Goal: Transaction & Acquisition: Book appointment/travel/reservation

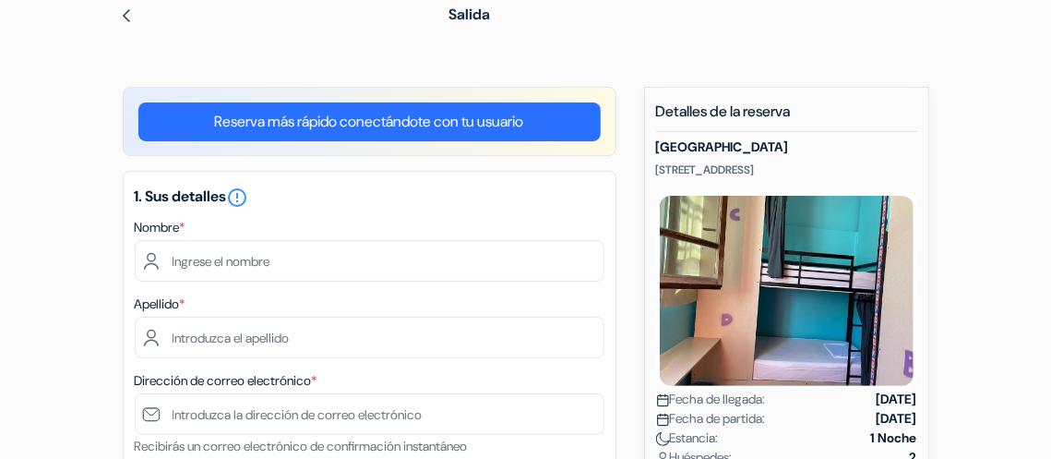
scroll to position [102, 0]
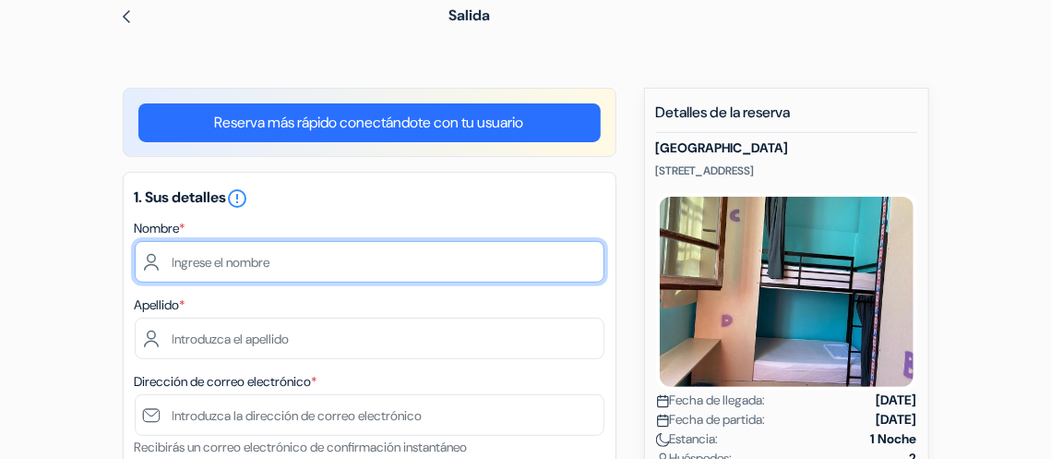
click at [450, 256] on input "text" at bounding box center [370, 262] width 470 height 42
type input "Mariana"
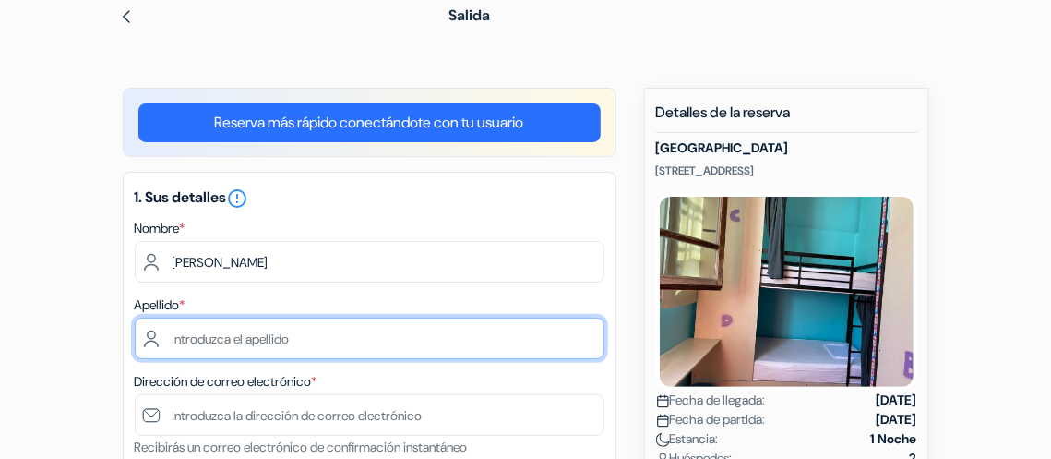
click at [287, 346] on input "text" at bounding box center [370, 339] width 470 height 42
type input "Talijan Figueira-Pires"
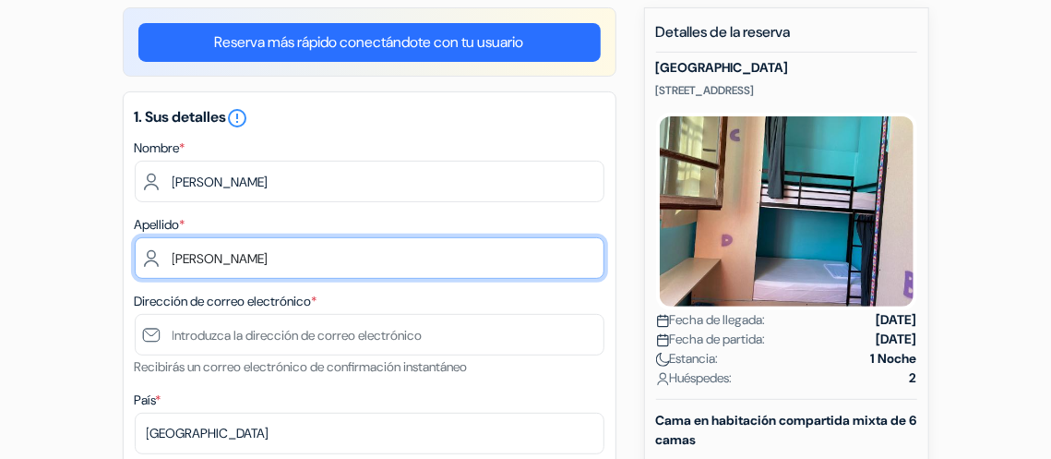
scroll to position [186, 0]
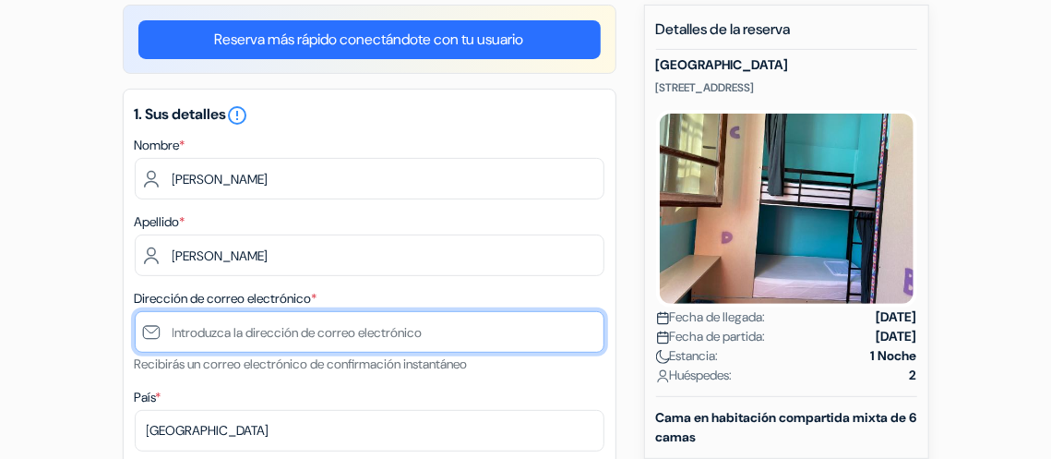
click at [303, 331] on input "text" at bounding box center [370, 332] width 470 height 42
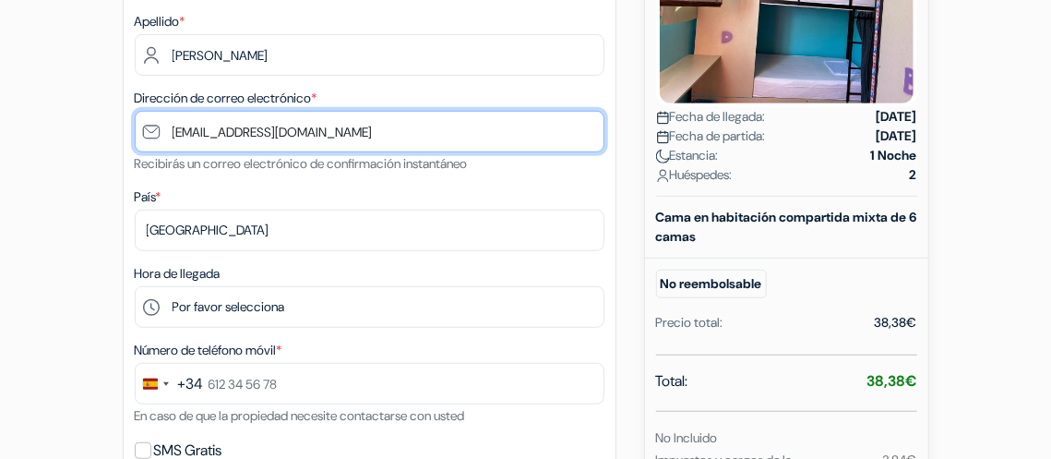
scroll to position [395, 0]
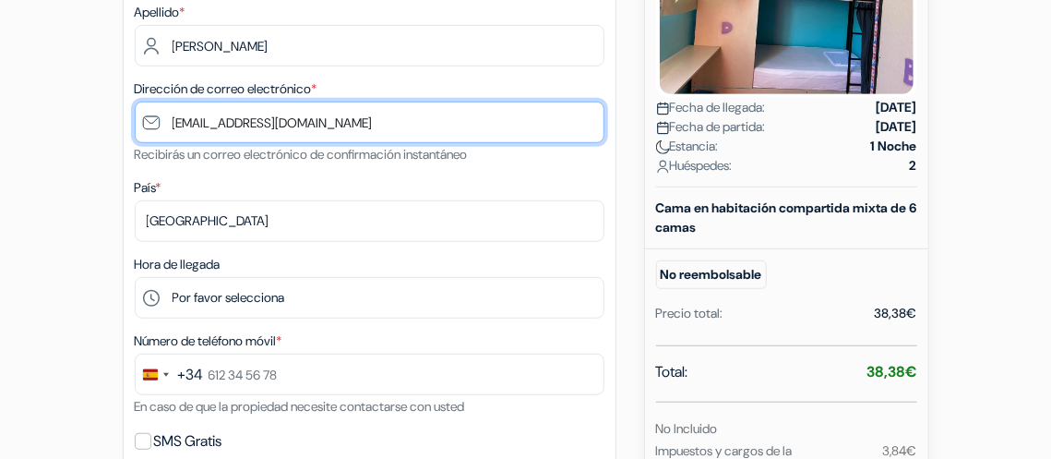
type input "[EMAIL_ADDRESS][DOMAIN_NAME]"
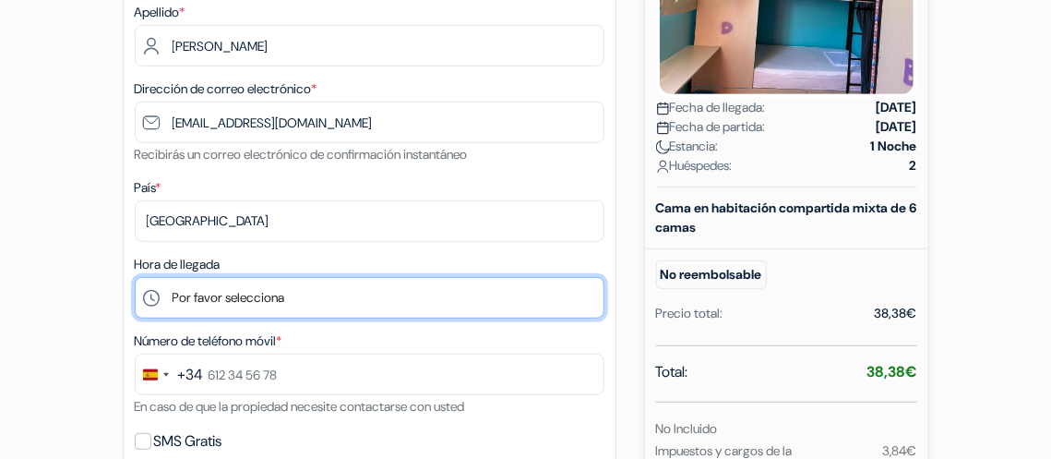
click at [311, 294] on select "Por favor selecciona 14:00 15:00 16:00 17:00 18:00 19:00 20:00 21:00 22:00 23:0…" at bounding box center [370, 298] width 470 height 42
select select "0"
click at [135, 277] on select "Por favor selecciona 14:00 15:00 16:00 17:00 18:00 19:00 20:00 21:00 22:00 23:0…" at bounding box center [370, 298] width 470 height 42
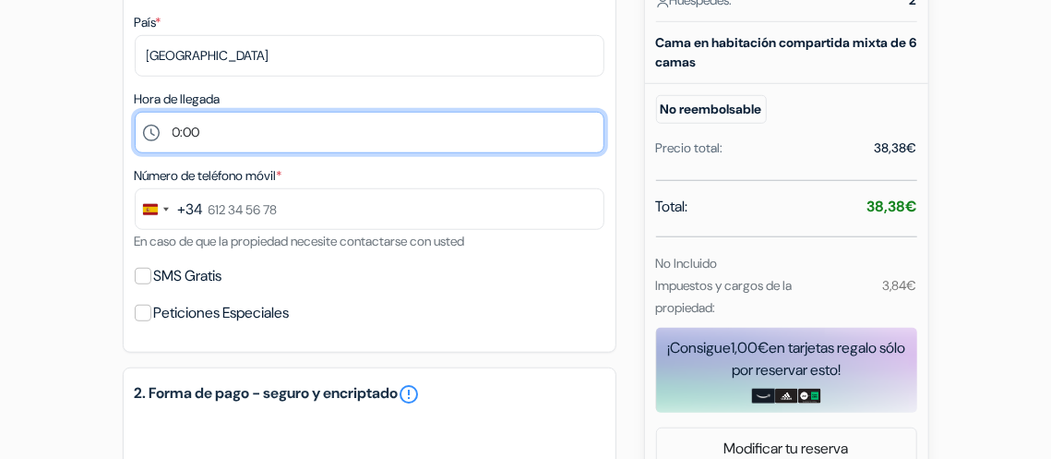
scroll to position [562, 0]
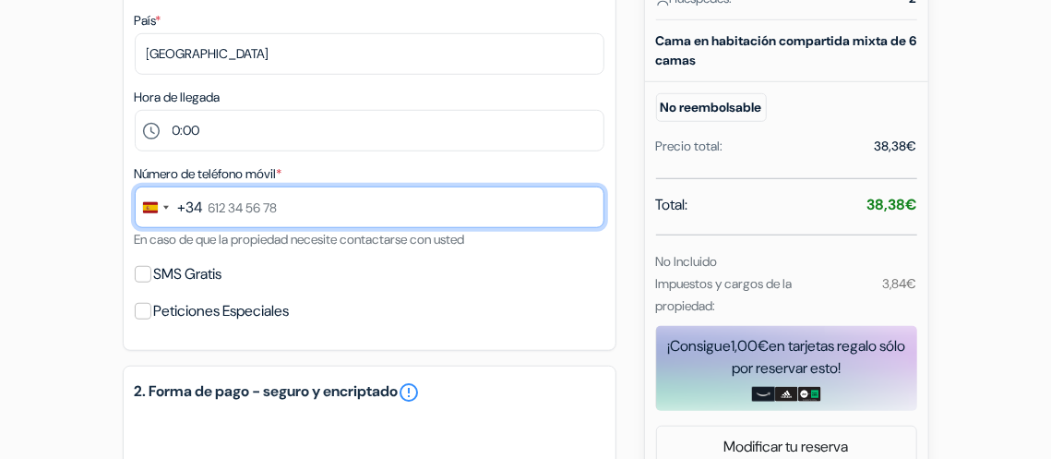
click at [259, 206] on input "text" at bounding box center [370, 207] width 470 height 42
type input "611 51 12 92"
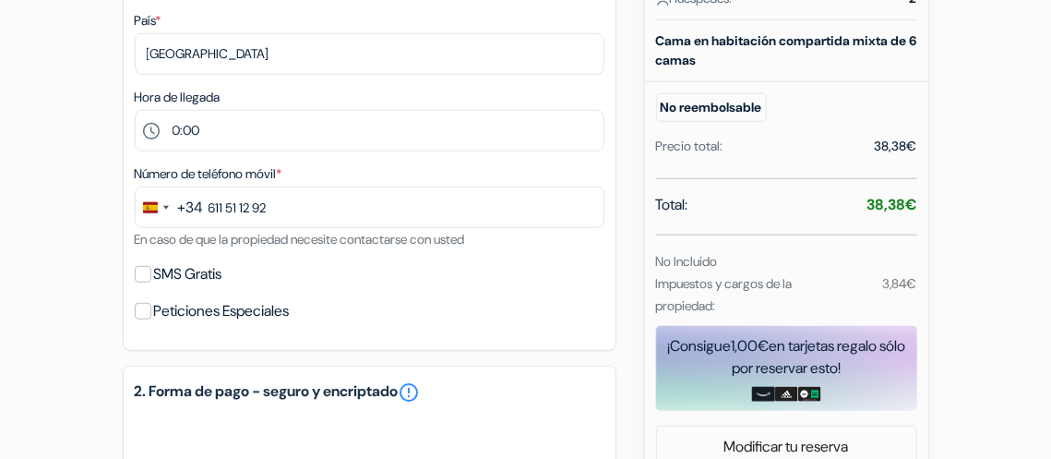
click at [70, 258] on form "Salida add_box Albergue Center Madrid Calle Infantas 44, Madrid, España" at bounding box center [525, 189] width 1051 height 1319
click at [147, 269] on input "SMS Gratis" at bounding box center [143, 274] width 17 height 17
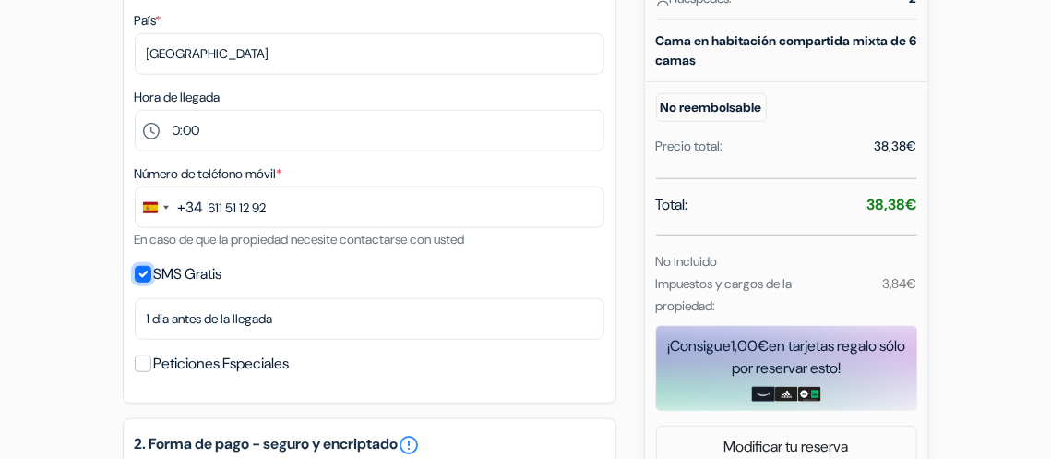
click at [149, 274] on input "SMS Gratis" at bounding box center [143, 274] width 17 height 17
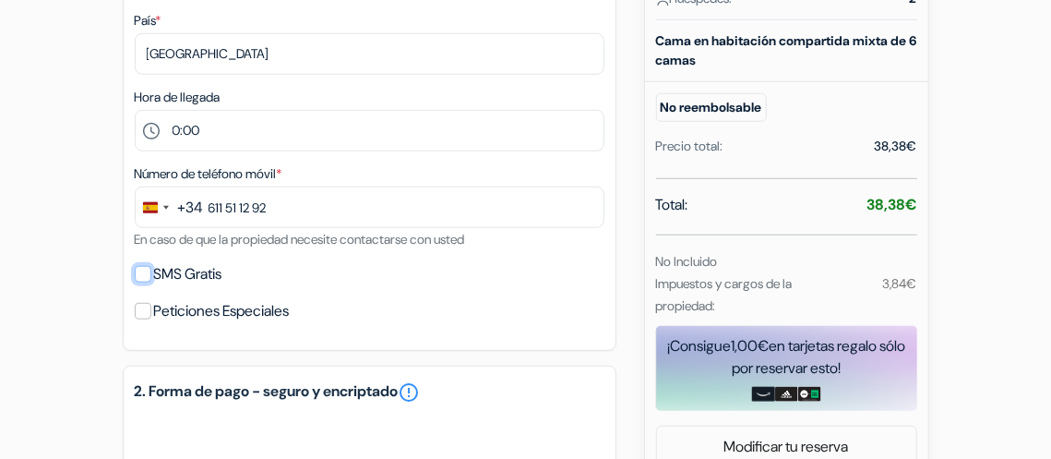
click at [149, 274] on input "SMS Gratis" at bounding box center [143, 274] width 17 height 17
checkbox input "true"
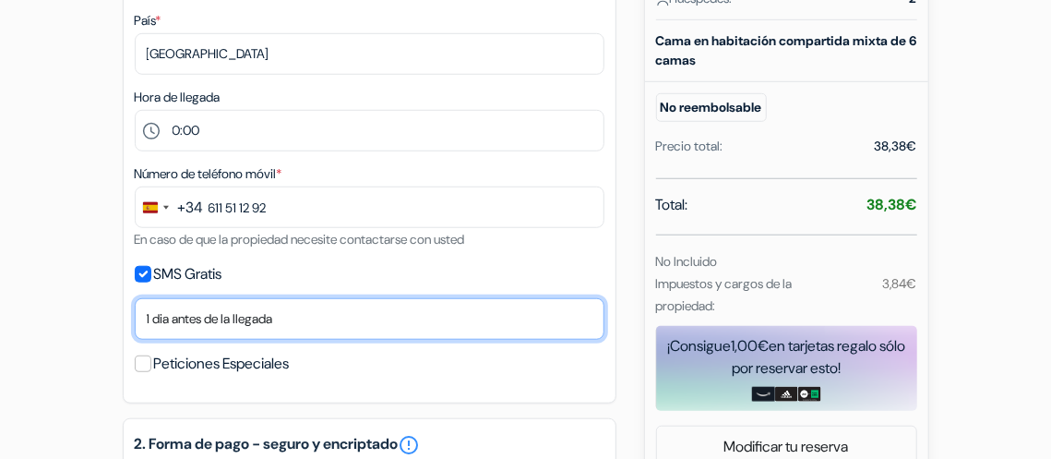
click at [205, 308] on select "No gracias Enviar ahora Llegada 1 dia antes de la llegada 2 días antes de la ll…" at bounding box center [370, 319] width 470 height 42
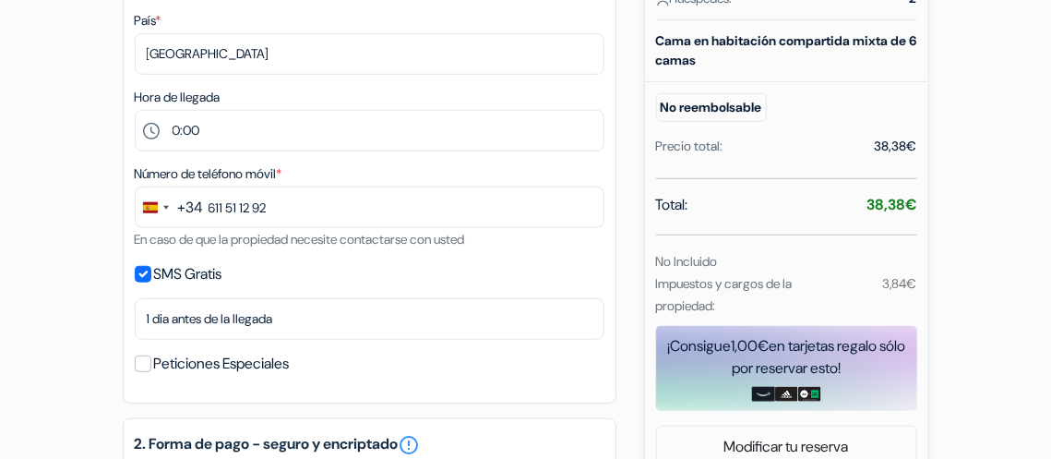
click at [78, 306] on form "Salida add_box Albergue Center Madrid Calle Infantas 44, Madrid, España" at bounding box center [525, 216] width 1051 height 1372
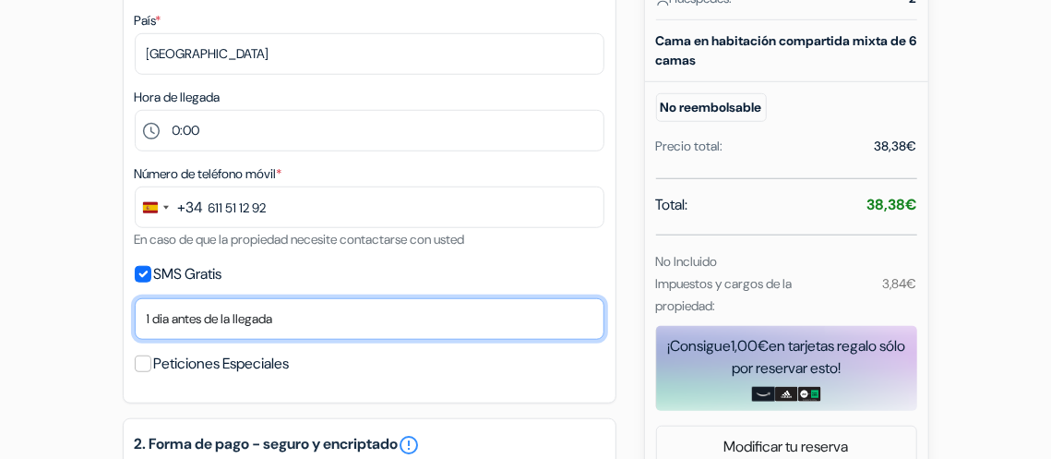
click at [457, 320] on select "No gracias Enviar ahora Llegada 1 dia antes de la llegada 2 días antes de la ll…" at bounding box center [370, 319] width 470 height 42
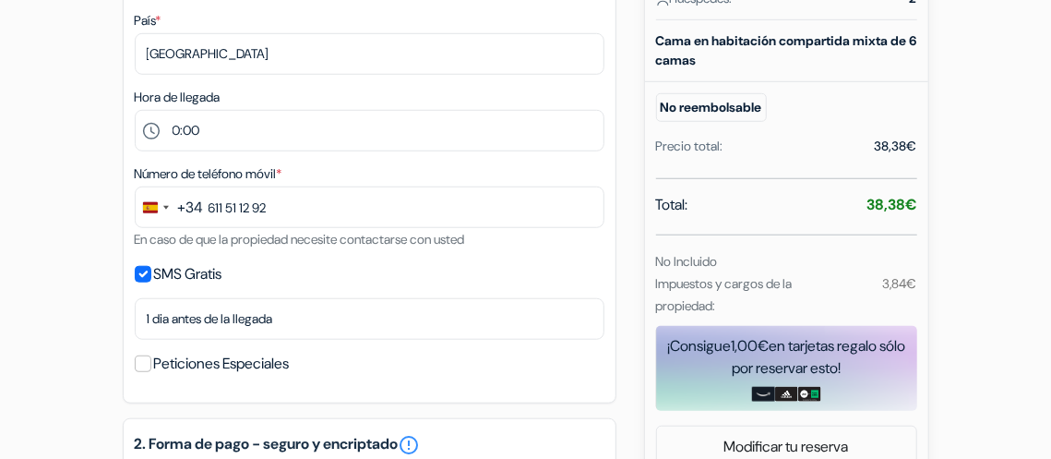
click at [90, 312] on div "add_box Albergue Center Madrid Calle Infantas 44, Madrid, España Detalles del A…" at bounding box center [526, 288] width 886 height 1320
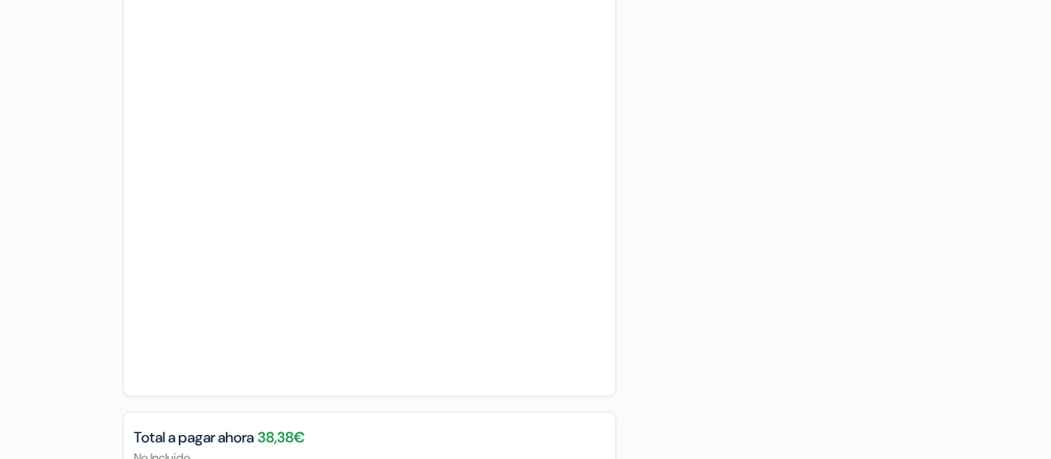
scroll to position [1149, 0]
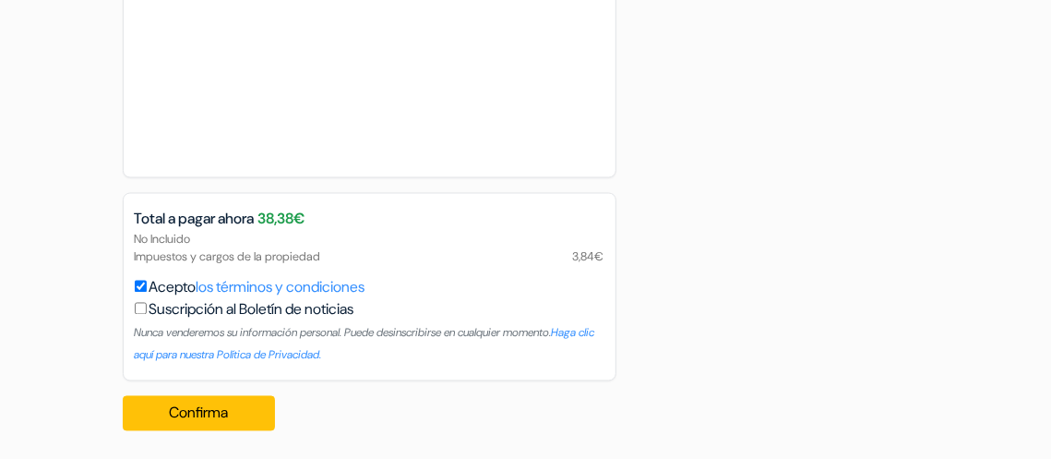
scroll to position [1346, 0]
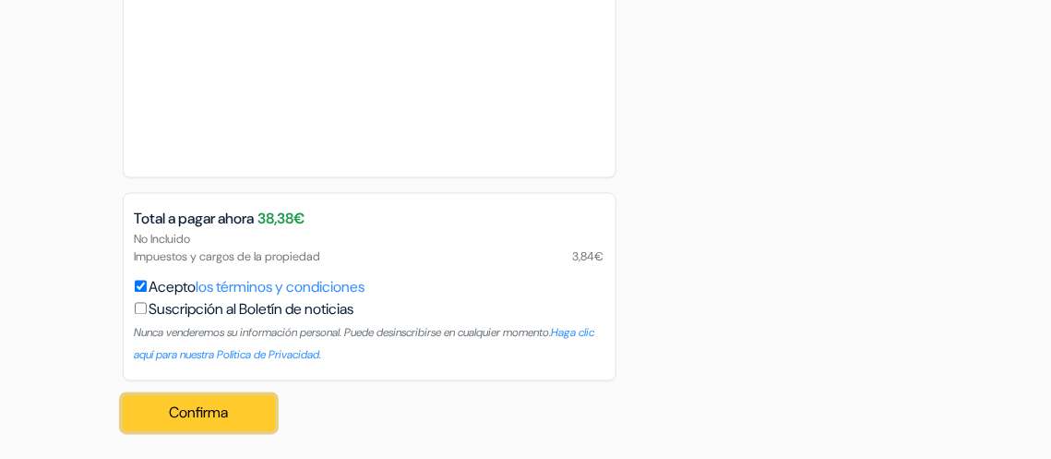
click at [160, 422] on button "Confirma Loading..." at bounding box center [199, 413] width 153 height 35
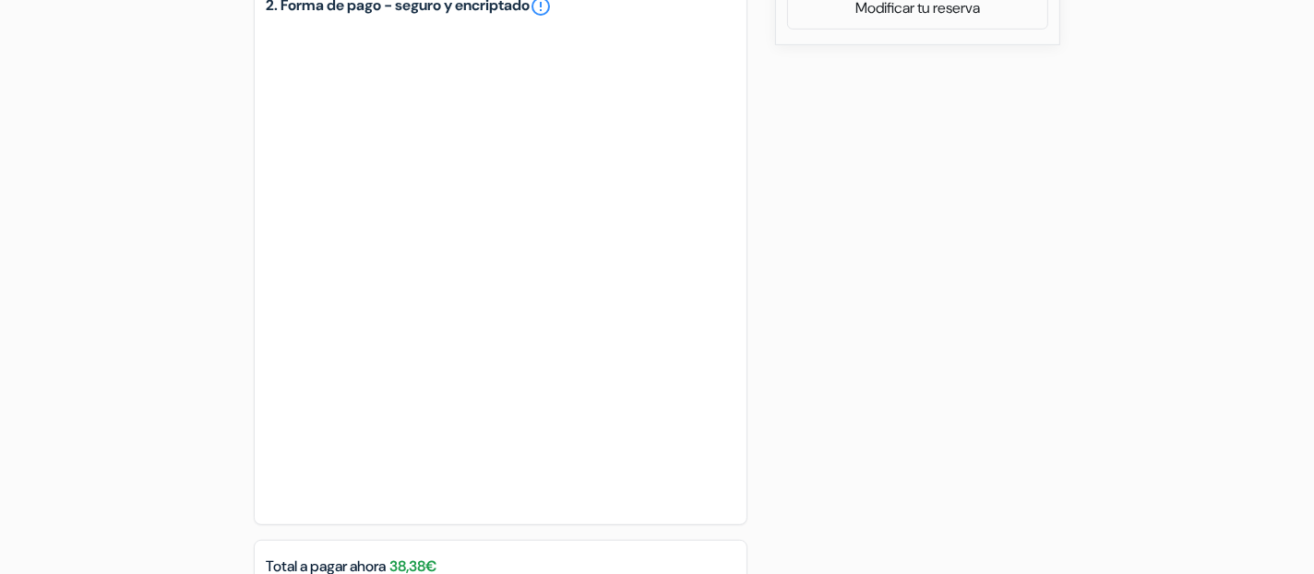
scroll to position [1237, 0]
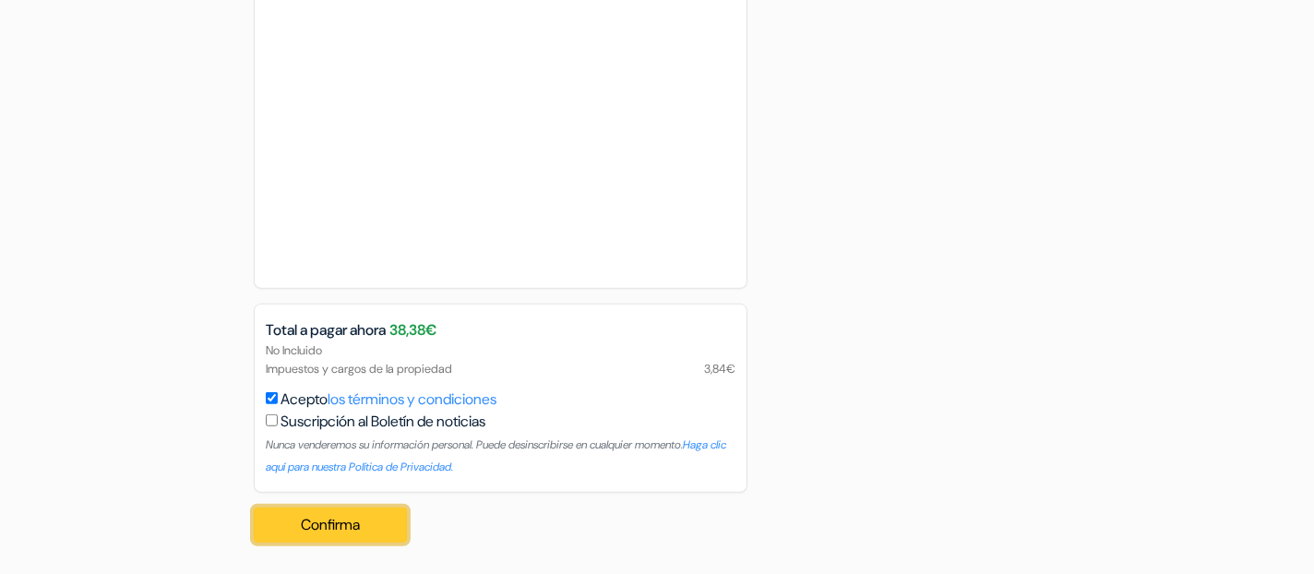
click at [330, 458] on button "Confirma Loading..." at bounding box center [330, 525] width 153 height 35
click at [329, 458] on button "Confirma Loading..." at bounding box center [330, 525] width 153 height 35
click at [305, 458] on button "Confirma Loading..." at bounding box center [330, 525] width 153 height 35
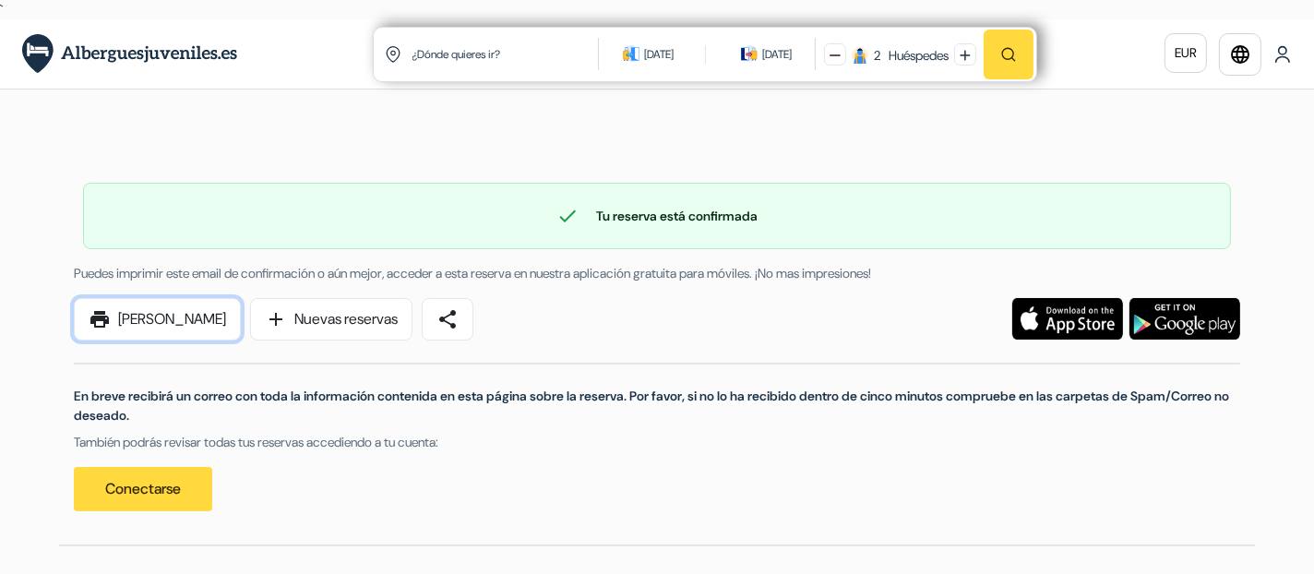
click at [164, 325] on link "print [PERSON_NAME]" at bounding box center [157, 319] width 167 height 42
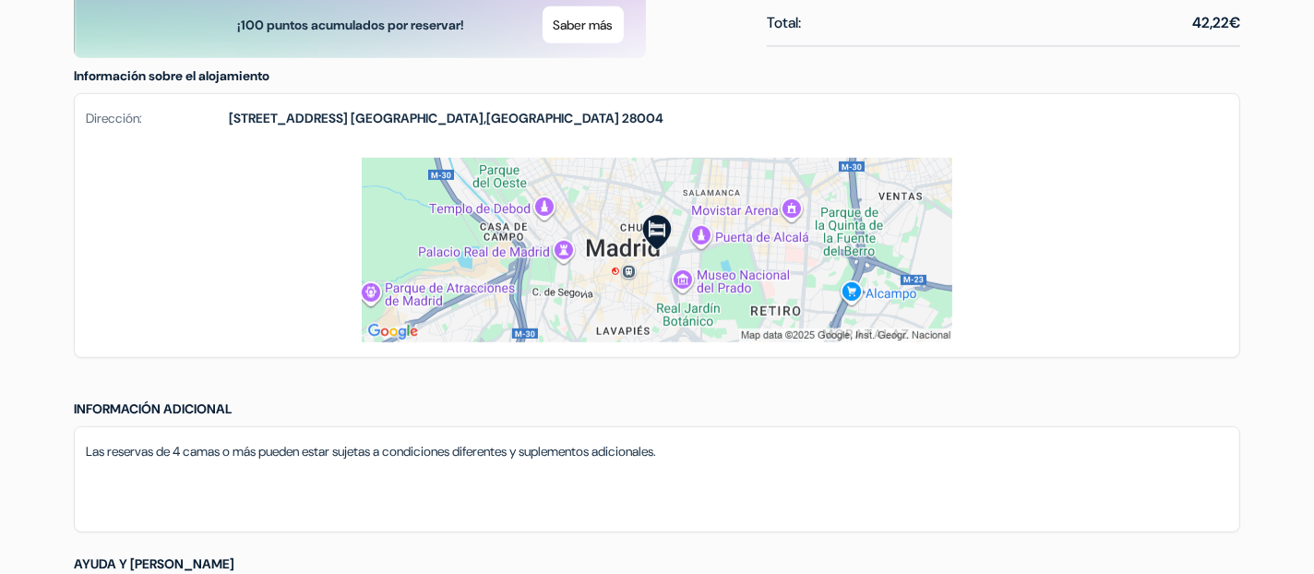
scroll to position [1190, 0]
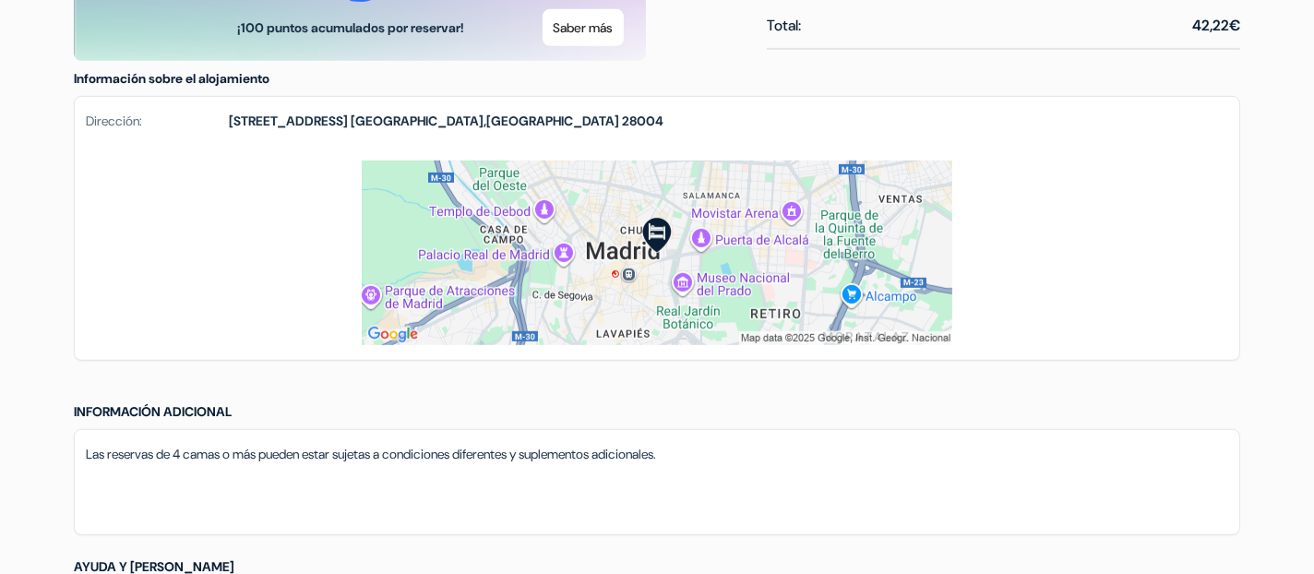
click at [633, 391] on div "Dormitorios Nombre de la habitación Precio por persona Número de camas Precio t…" at bounding box center [657, 258] width 1196 height 1145
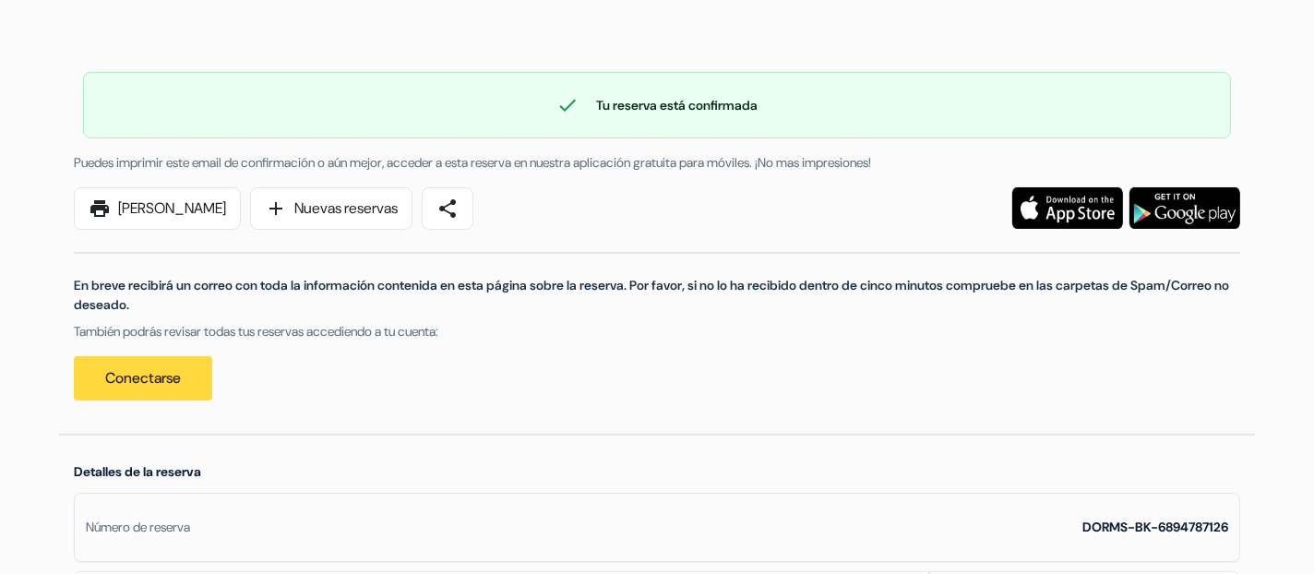
scroll to position [0, 0]
